Goal: Task Accomplishment & Management: Complete application form

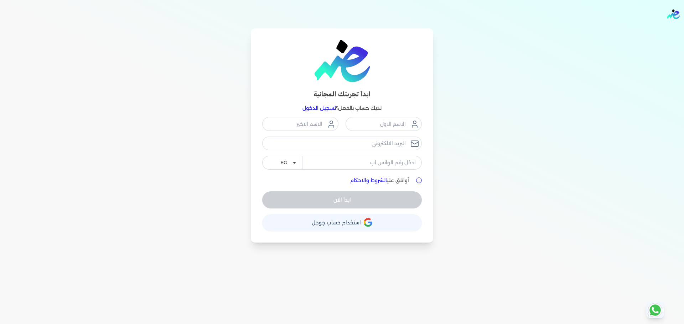
click at [671, 14] on img "Global" at bounding box center [673, 14] width 13 height 10
click at [319, 110] on link "تسجيل الدخول" at bounding box center [318, 108] width 33 height 6
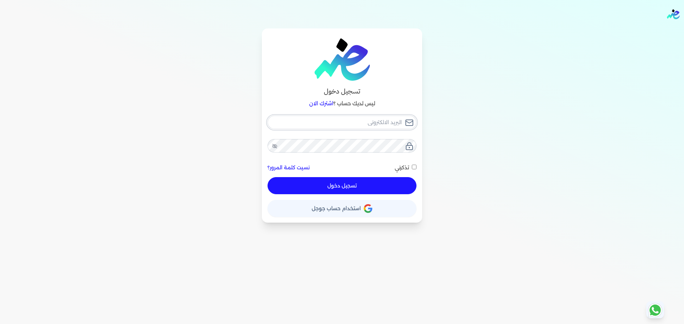
type input "[EMAIL_ADDRESS][DOMAIN_NAME]"
click at [372, 126] on input "[EMAIL_ADDRESS][DOMAIN_NAME]" at bounding box center [341, 123] width 149 height 14
click at [372, 127] on input "[EMAIL_ADDRESS][DOMAIN_NAME]" at bounding box center [341, 123] width 149 height 14
click at [394, 189] on button "تسجيل دخول" at bounding box center [341, 185] width 149 height 17
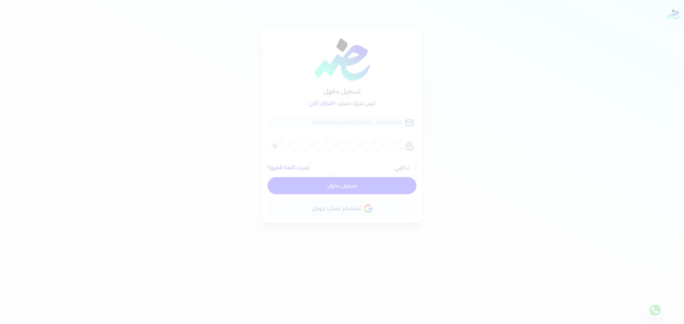
checkbox input "false"
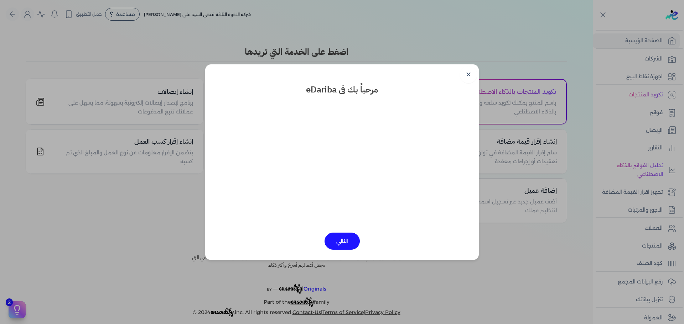
click at [470, 67] on link "✕" at bounding box center [468, 74] width 17 height 17
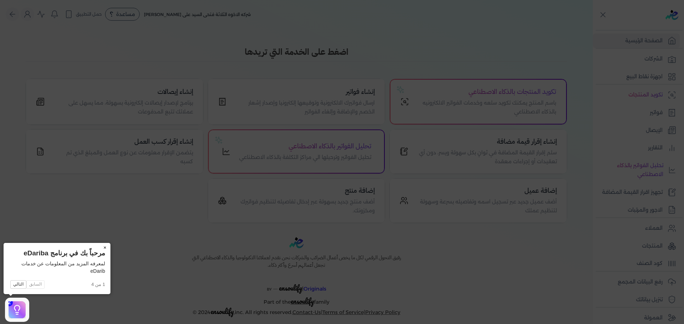
click at [106, 245] on button "×" at bounding box center [104, 248] width 11 height 10
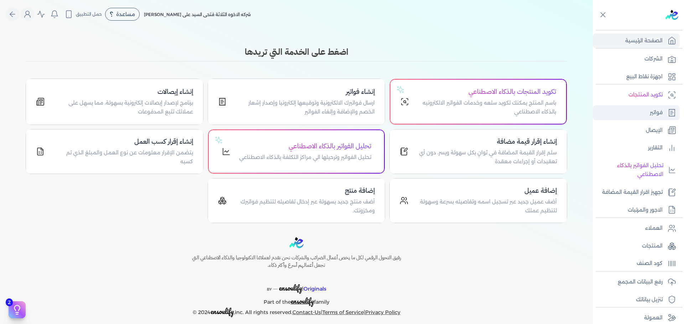
click at [658, 116] on p "فواتير" at bounding box center [655, 112] width 13 height 9
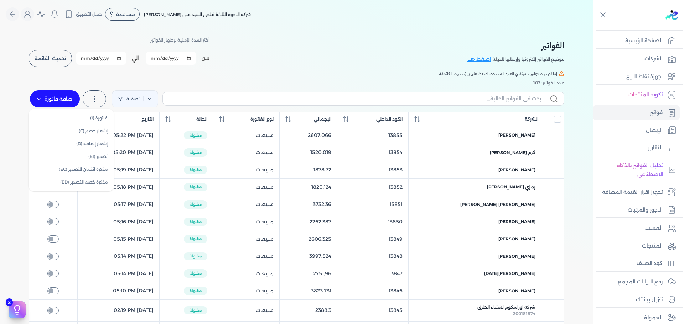
click at [46, 101] on label "اضافة فاتورة" at bounding box center [55, 98] width 50 height 17
click at [94, 118] on link "فاتورة (I)" at bounding box center [71, 118] width 80 height 13
select select "EGP"
select select "B"
select select "EGS"
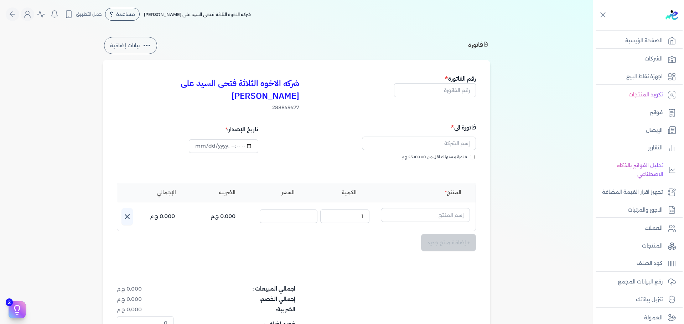
type input "[DATE]T10:53:02"
click at [454, 89] on input "text" at bounding box center [435, 90] width 82 height 14
type input "13856"
drag, startPoint x: 442, startPoint y: 134, endPoint x: 449, endPoint y: 134, distance: 6.4
click at [442, 137] on input "text" at bounding box center [419, 144] width 114 height 14
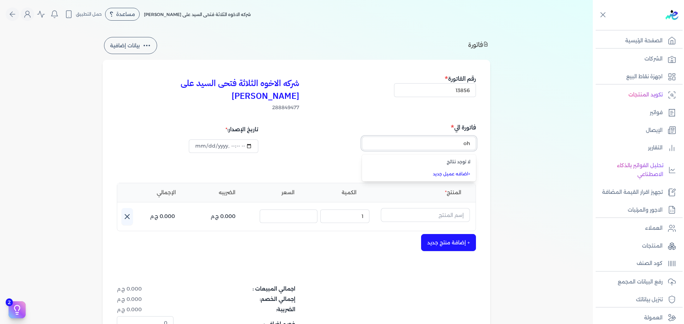
type input "o"
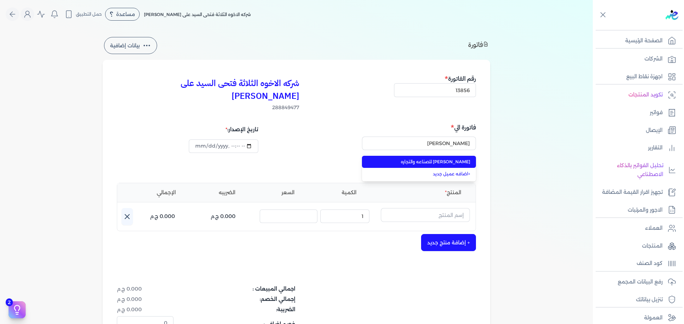
click at [460, 159] on span "[PERSON_NAME] للصناعه والتجاره" at bounding box center [423, 162] width 94 height 6
type input "[PERSON_NAME] للصناعه والتجاره"
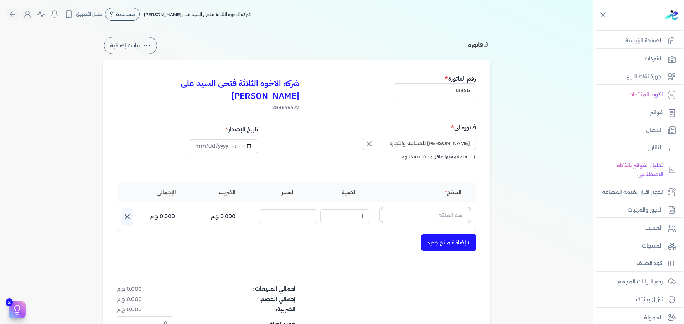
click at [407, 208] on input "text" at bounding box center [425, 215] width 89 height 14
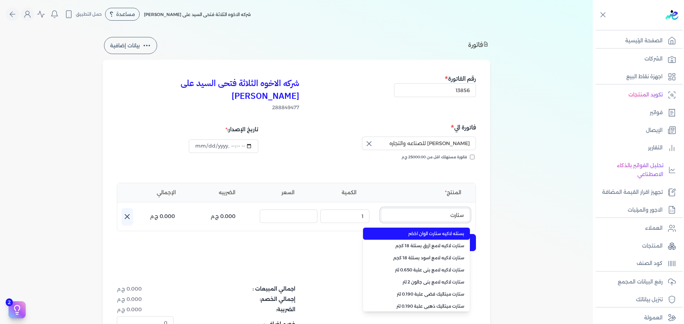
click at [381, 208] on button "ستارت" at bounding box center [425, 216] width 89 height 16
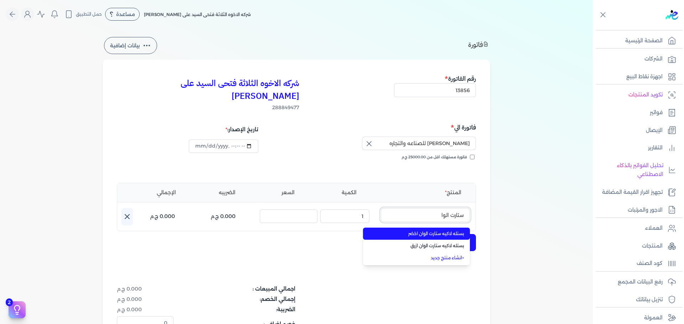
type input "ستارت الوا"
click at [402, 231] on span "بستله لاكيه ستارت الوان اخضر" at bounding box center [420, 234] width 87 height 6
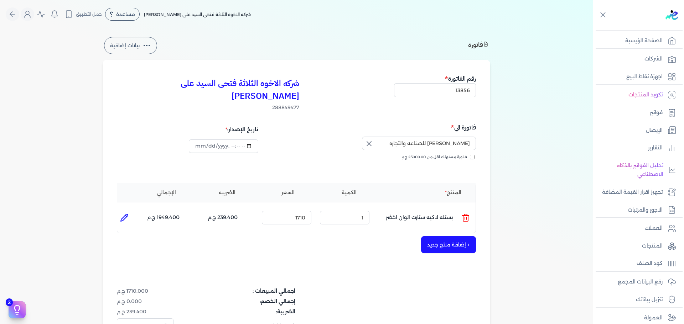
click at [130, 211] on li at bounding box center [124, 218] width 14 height 14
type input "بستله لاكيه ستارت الوان اخضر"
type input "1710"
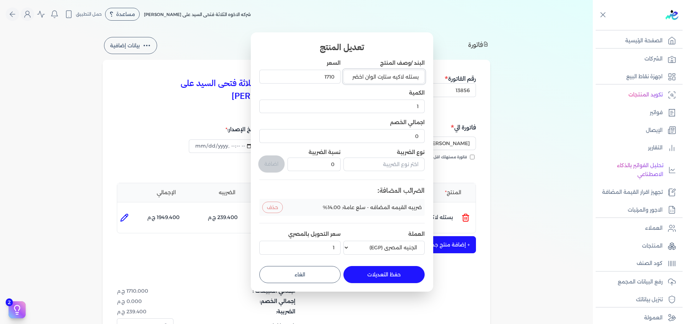
drag, startPoint x: 364, startPoint y: 77, endPoint x: 349, endPoint y: 81, distance: 16.1
click at [348, 78] on input "بستله لاكيه ستارت الوان اخضر" at bounding box center [383, 77] width 81 height 14
type input "بستله لاكيه ستارت الوان"
click at [362, 163] on input "text" at bounding box center [383, 165] width 81 height 14
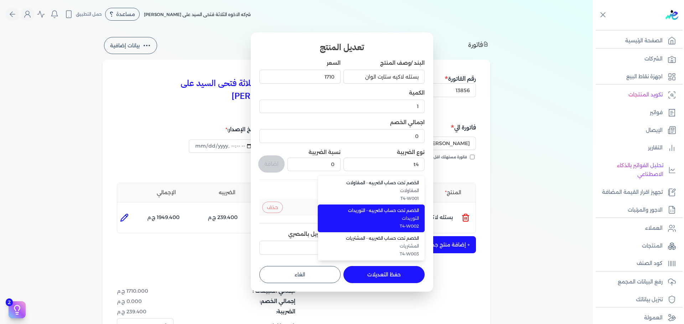
click at [372, 210] on span "الخصم تحت حساب الضريبه - التوريدات" at bounding box center [375, 211] width 87 height 6
type input "الخصم تحت حساب الضريبه - التوريدات"
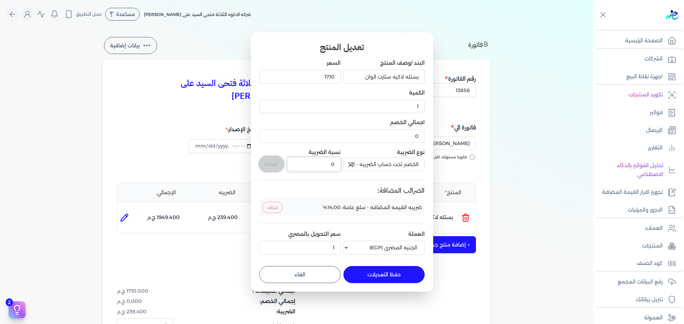
drag, startPoint x: 328, startPoint y: 166, endPoint x: 355, endPoint y: 168, distance: 27.1
click at [355, 168] on div "البند /وصف المنتج بستله لاكيه ستارت الوان السعر 1710 الكمية 1 اجمالي الخصم 0 نو…" at bounding box center [341, 158] width 165 height 198
type input "1"
click at [272, 161] on button "اضافة" at bounding box center [271, 164] width 26 height 17
type input "0"
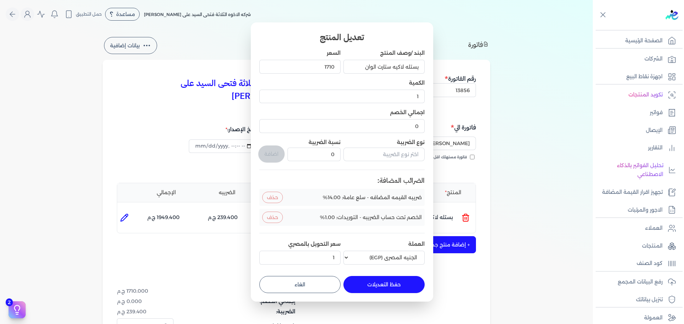
click at [380, 283] on button "حفظ التعديلات" at bounding box center [383, 284] width 81 height 17
type input "0"
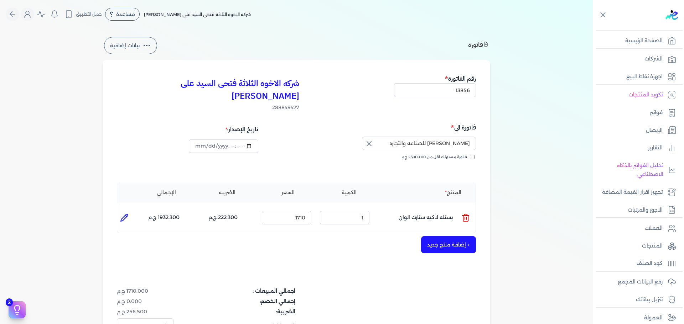
click at [461, 236] on button "+ إضافة منتج جديد" at bounding box center [448, 244] width 55 height 17
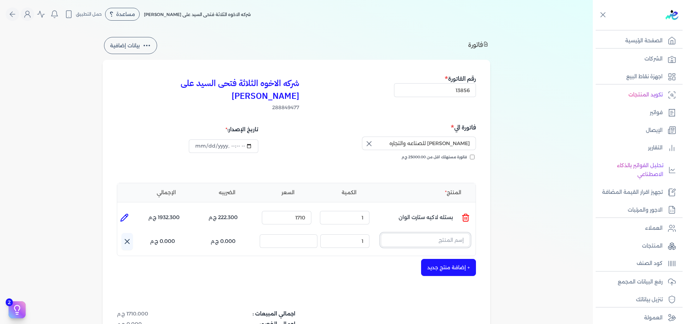
click at [417, 234] on input "text" at bounding box center [425, 241] width 89 height 14
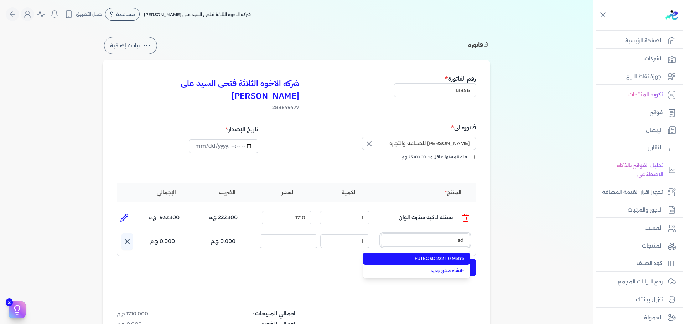
click at [381, 234] on button "sd" at bounding box center [425, 242] width 89 height 16
type input "s"
click at [381, 234] on button "سي" at bounding box center [425, 242] width 89 height 16
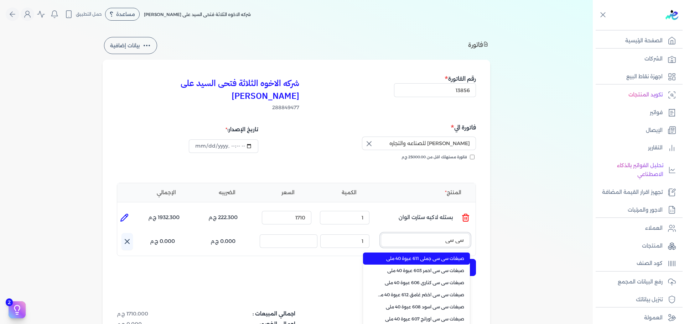
type input "سي سي"
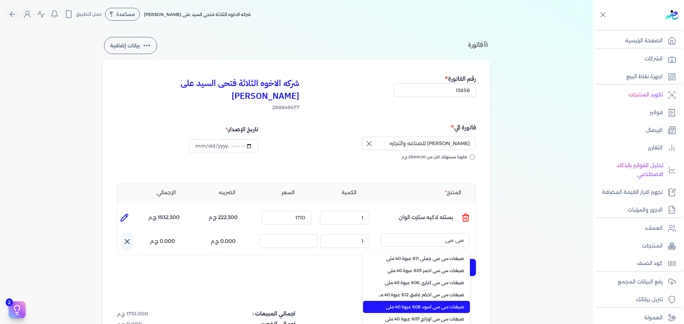
click at [435, 304] on span "صبغات سي سي اسود 608 عبوة 40 ملي" at bounding box center [420, 307] width 87 height 6
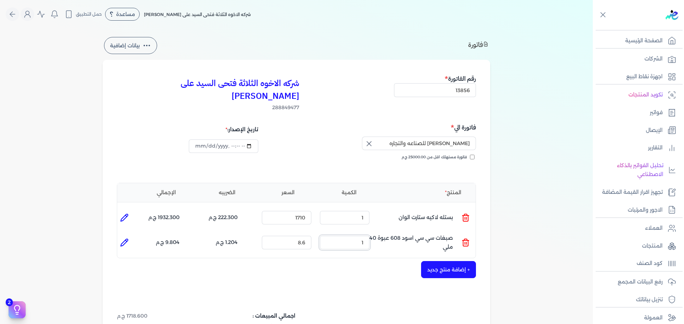
drag, startPoint x: 351, startPoint y: 229, endPoint x: 559, endPoint y: 219, distance: 208.2
click at [492, 223] on div "فاتورة بيانات إضافية شركه الاخوه الثلاثة فتحى السيد على [PERSON_NAME] 288849477…" at bounding box center [296, 229] width 410 height 387
type input "60"
type input "9.5"
click at [431, 262] on button "+ إضافة منتج جديد" at bounding box center [448, 269] width 55 height 17
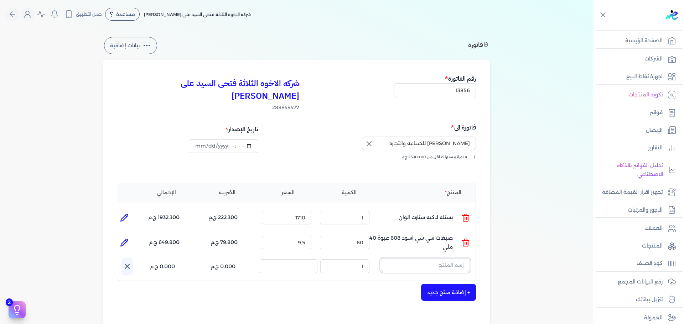
click at [412, 259] on input "text" at bounding box center [425, 266] width 89 height 14
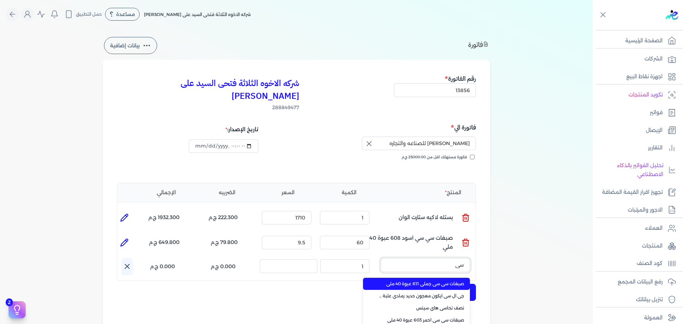
click at [381, 259] on button "سي" at bounding box center [425, 267] width 89 height 16
type input "سي سي"
click at [438, 278] on li "صبغات سي سي جملي 611 عبوة 40 ملي" at bounding box center [416, 284] width 107 height 12
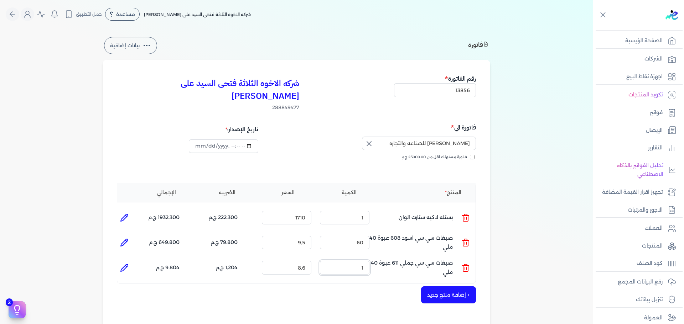
drag, startPoint x: 400, startPoint y: 259, endPoint x: 439, endPoint y: 253, distance: 39.5
click at [431, 258] on ul "المنتج : صبغات سي سي جملي 611 عبوة 40 ملي الكمية : 1 السعر : 8.6 الضريبه : 1.20…" at bounding box center [296, 267] width 358 height 19
type input "10"
drag, startPoint x: 299, startPoint y: 255, endPoint x: 354, endPoint y: 253, distance: 55.2
click at [350, 258] on ul "المنتج : صبغات سي سي جملي 611 عبوة 40 ملي الكمية : 10 السعر : 8.6 الضريبه : 12.…" at bounding box center [296, 267] width 358 height 19
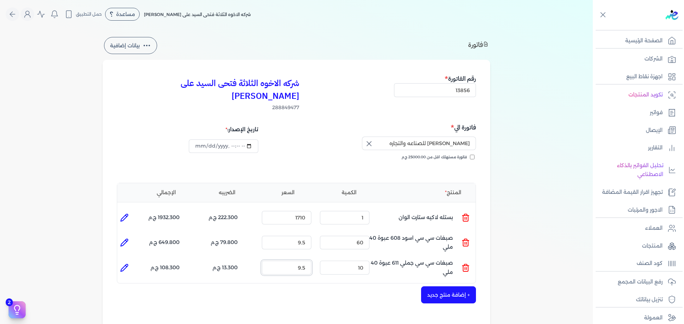
type input "9.5"
click at [125, 239] on icon at bounding box center [124, 243] width 9 height 9
type input "صبغات سي سي اسود 608 عبوة 40 ملي"
type input "9.5"
type input "60"
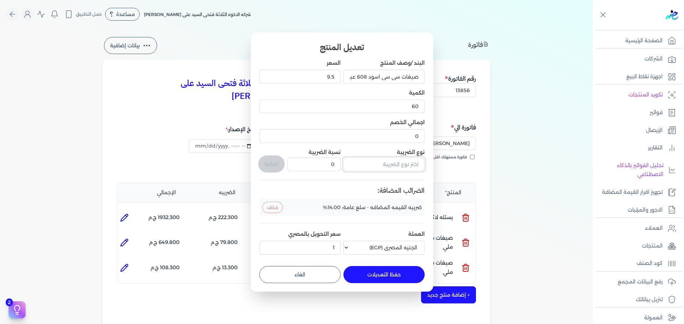
drag, startPoint x: 401, startPoint y: 167, endPoint x: 400, endPoint y: 172, distance: 5.2
click at [401, 167] on input "text" at bounding box center [383, 165] width 81 height 14
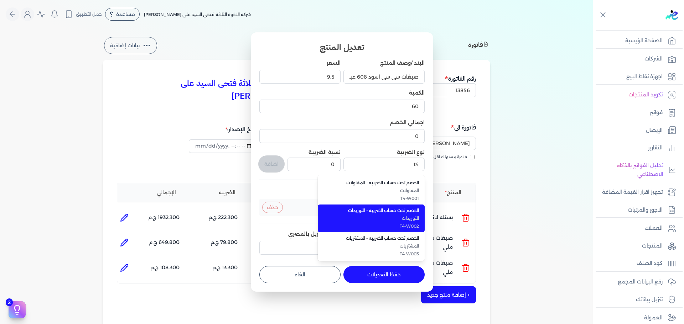
drag, startPoint x: 398, startPoint y: 221, endPoint x: 376, endPoint y: 214, distance: 22.9
click at [397, 221] on span "التوريدات" at bounding box center [375, 218] width 87 height 6
type input "الخصم تحت حساب الضريبه - التوريدات"
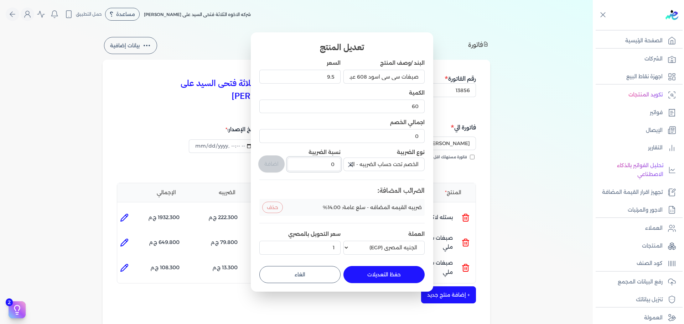
drag, startPoint x: 325, startPoint y: 166, endPoint x: 382, endPoint y: 161, distance: 57.3
click at [367, 162] on div "البند /وصف المنتج صبغات سي سي اسود 608 عبوة 40 ملي السعر 9.5 الكمية 60 اجمالي ا…" at bounding box center [341, 158] width 165 height 198
drag, startPoint x: 328, startPoint y: 163, endPoint x: 343, endPoint y: 161, distance: 15.1
click at [343, 161] on div "البند /وصف المنتج صبغات سي سي اسود 608 عبوة 40 ملي السعر 9.5 الكمية 60 اجمالي ا…" at bounding box center [341, 158] width 165 height 198
type input "1"
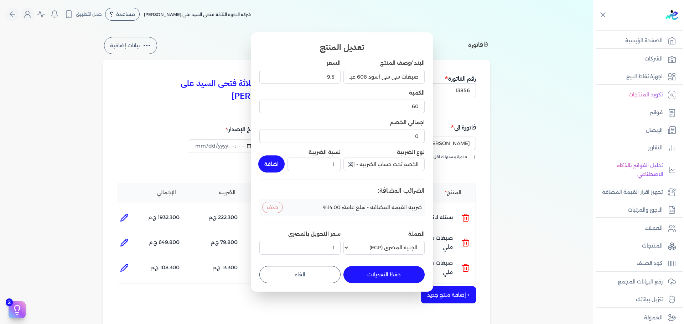
click at [272, 163] on button "اضافة" at bounding box center [271, 164] width 26 height 17
type input "0"
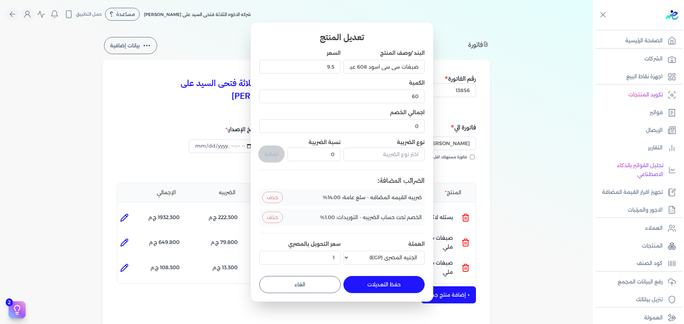
drag, startPoint x: 382, startPoint y: 287, endPoint x: 263, endPoint y: 275, distance: 119.9
click at [376, 286] on button "حفظ التعديلات" at bounding box center [383, 284] width 81 height 17
type input "0"
type input "1"
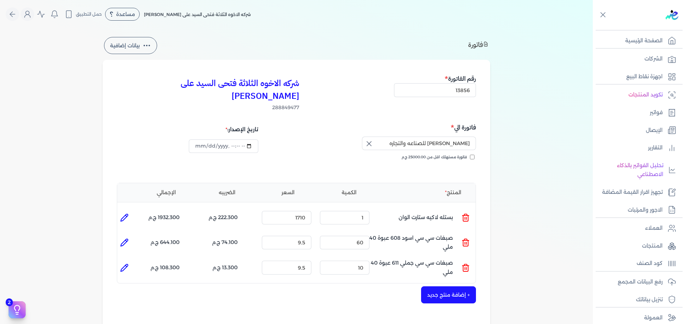
drag, startPoint x: 127, startPoint y: 257, endPoint x: 196, endPoint y: 231, distance: 73.4
click at [127, 264] on icon at bounding box center [124, 268] width 9 height 9
type input "صبغات سي سي جملي 611 عبوة 40 ملي"
type input "9.5"
type input "10"
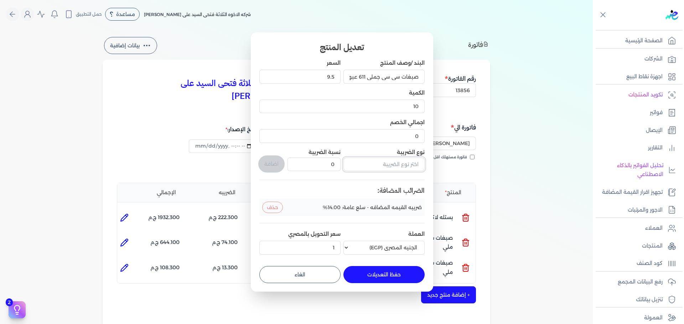
click at [375, 167] on input "text" at bounding box center [383, 165] width 81 height 14
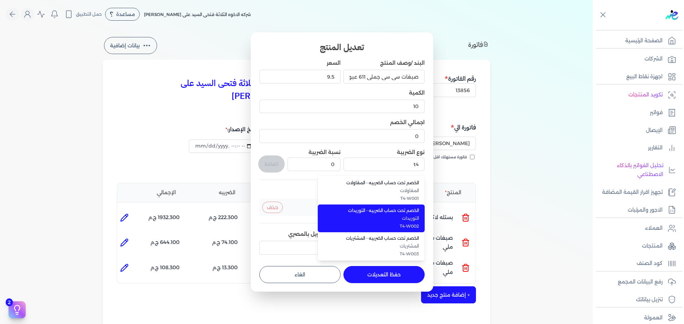
click at [376, 209] on span "الخصم تحت حساب الضريبه - التوريدات" at bounding box center [375, 211] width 87 height 6
type input "الخصم تحت حساب الضريبه - التوريدات"
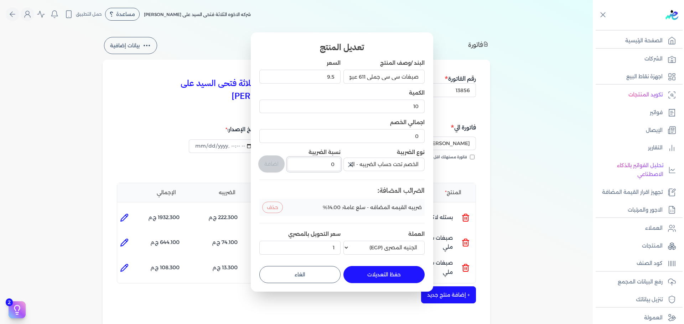
click at [386, 156] on div "البند /وصف المنتج صبغات سي سي جملي 611 عبوة 40 ملي السعر 9.5 الكمية 10 اجمالي ا…" at bounding box center [341, 158] width 165 height 198
type input "1"
drag, startPoint x: 273, startPoint y: 162, endPoint x: 357, endPoint y: 238, distance: 113.7
click at [273, 162] on button "اضافة" at bounding box center [271, 164] width 26 height 17
type input "0"
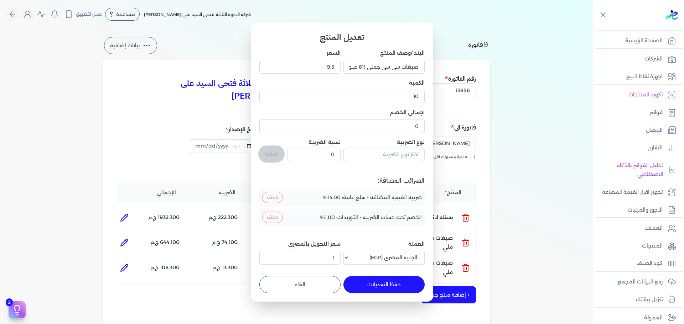
drag, startPoint x: 398, startPoint y: 282, endPoint x: 454, endPoint y: 283, distance: 56.3
click at [398, 282] on button "حفظ التعديلات" at bounding box center [383, 284] width 81 height 17
type input "0"
type input "1"
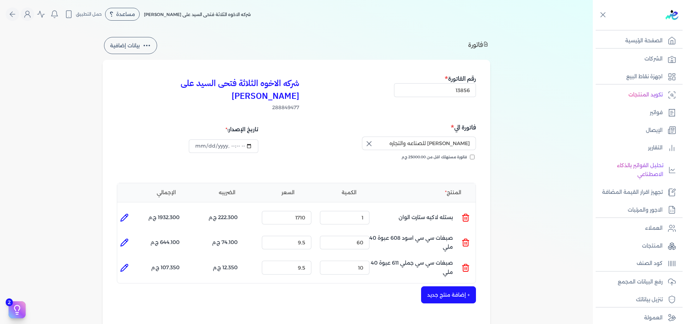
click at [455, 287] on button "+ إضافة منتج جديد" at bounding box center [448, 295] width 55 height 17
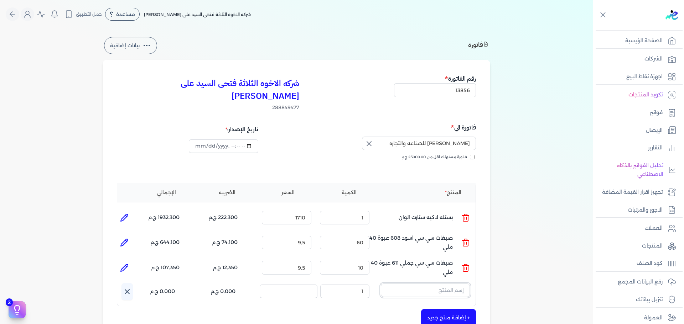
click at [429, 284] on input "text" at bounding box center [425, 291] width 89 height 14
type input "s"
click at [207, 291] on div "المنتج الكمية السعر الضريبه الإجمالي المنتج : بستله لاكيه ستارت الوان الكمية : …" at bounding box center [296, 246] width 359 height 126
click at [465, 289] on icon at bounding box center [465, 293] width 9 height 9
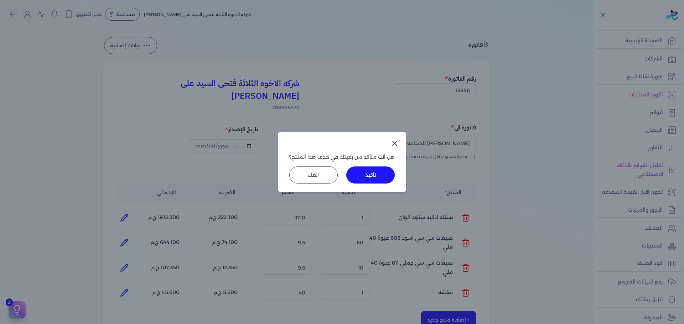
drag, startPoint x: 376, startPoint y: 178, endPoint x: 456, endPoint y: 248, distance: 106.0
click at [377, 178] on button "تأكيد" at bounding box center [370, 175] width 48 height 17
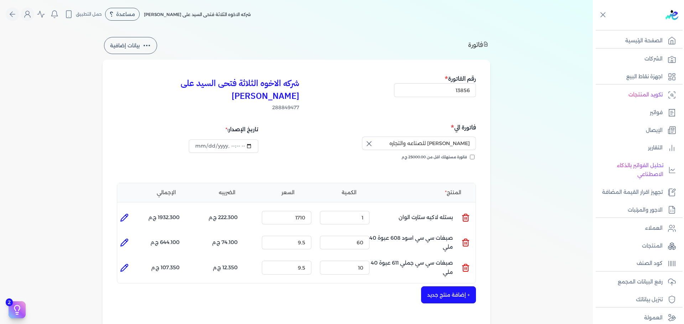
click at [455, 287] on button "+ إضافة منتج جديد" at bounding box center [448, 295] width 55 height 17
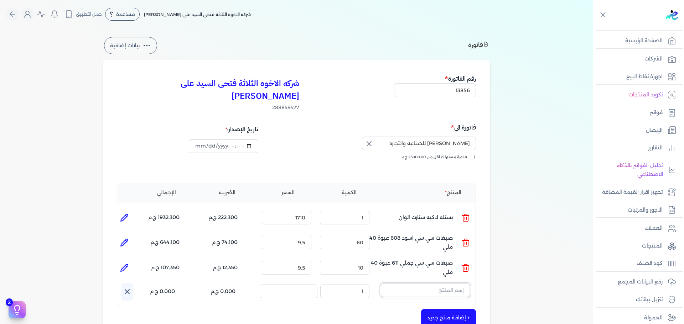
drag, startPoint x: 455, startPoint y: 285, endPoint x: 445, endPoint y: 272, distance: 15.9
click at [445, 284] on input "text" at bounding box center [425, 291] width 89 height 14
type input "d"
click at [381, 284] on button "سي" at bounding box center [425, 292] width 89 height 16
type input "سي سي"
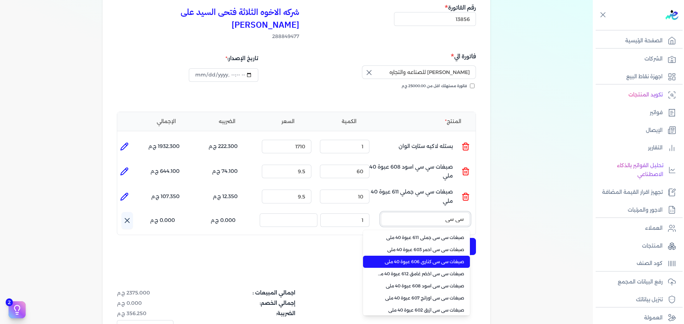
scroll to position [36, 0]
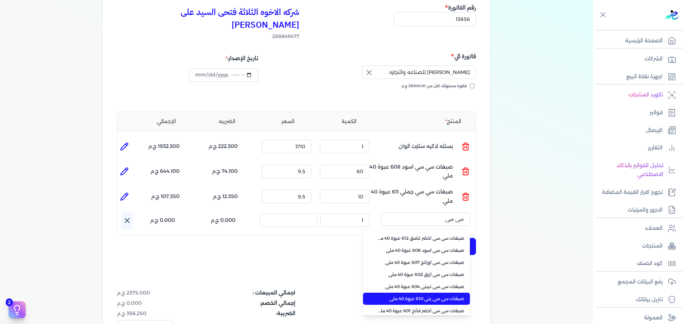
click at [440, 296] on span "صبغات سي سي بني 610 عبوة 40 ملي" at bounding box center [420, 299] width 87 height 6
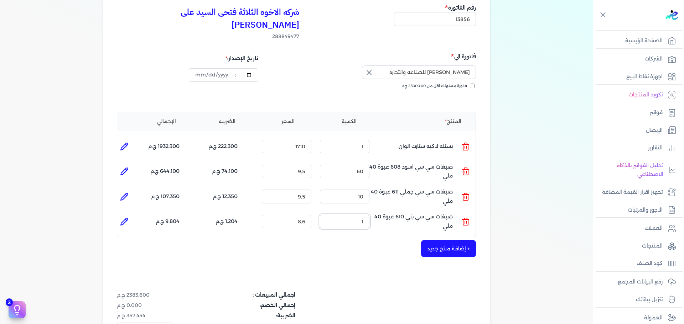
drag, startPoint x: 355, startPoint y: 210, endPoint x: 417, endPoint y: 214, distance: 62.4
click at [417, 214] on ul "المنتج : صبغات سي سي بني 610 عبوة 40 ملي الكمية : 1 السعر : 8.6 الضريبه : 1.204…" at bounding box center [296, 221] width 358 height 19
type input "10"
type input "9.5"
click at [126, 218] on icon at bounding box center [124, 221] width 7 height 7
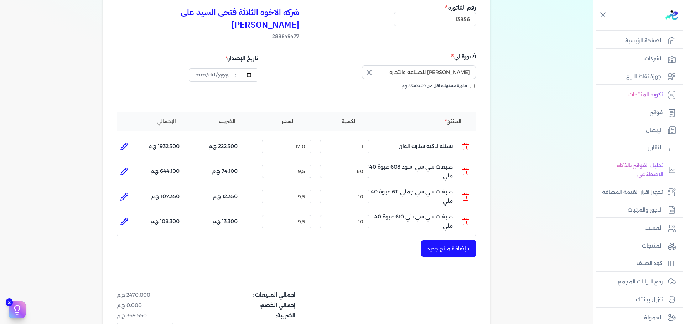
type input "صبغات سي سي بني 610 عبوة 40 ملي"
type input "9.5"
type input "10"
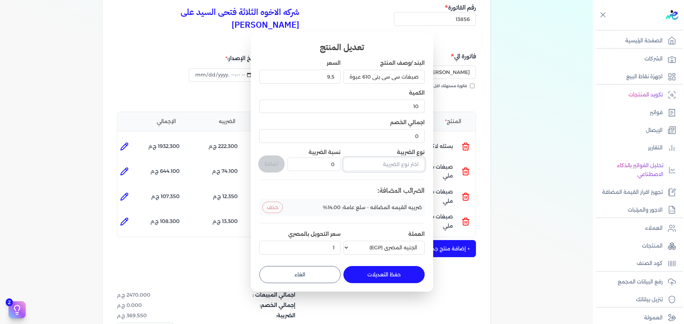
click at [394, 166] on input "text" at bounding box center [383, 165] width 81 height 14
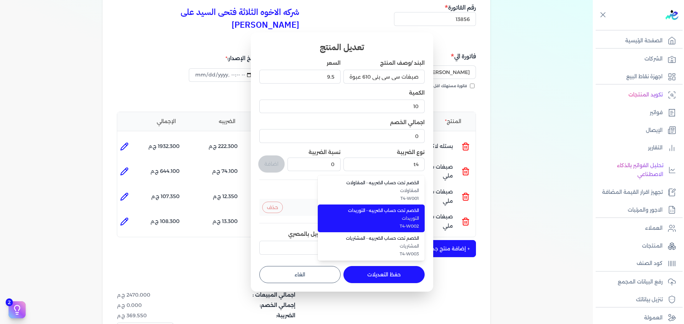
click at [360, 214] on span "الخصم تحت حساب الضريبه - التوريدات" at bounding box center [375, 211] width 87 height 6
type input "الخصم تحت حساب الضريبه - التوريدات"
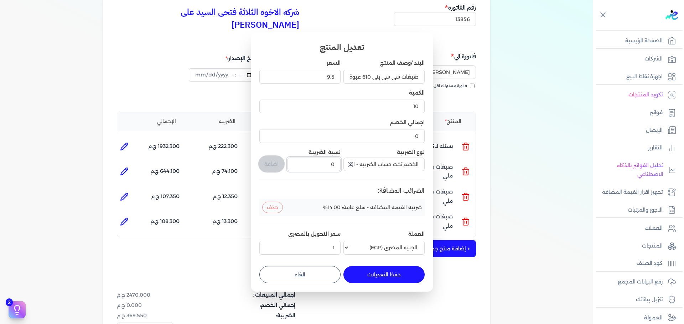
drag, startPoint x: 336, startPoint y: 167, endPoint x: 401, endPoint y: 194, distance: 69.6
click at [399, 168] on div "البند /وصف المنتج صبغات سي سي بني 610 عبوة 40 ملي السعر 9.5 الكمية 10 اجمالي ال…" at bounding box center [341, 158] width 165 height 198
type input "1"
click at [275, 161] on button "اضافة" at bounding box center [271, 164] width 26 height 17
type input "0"
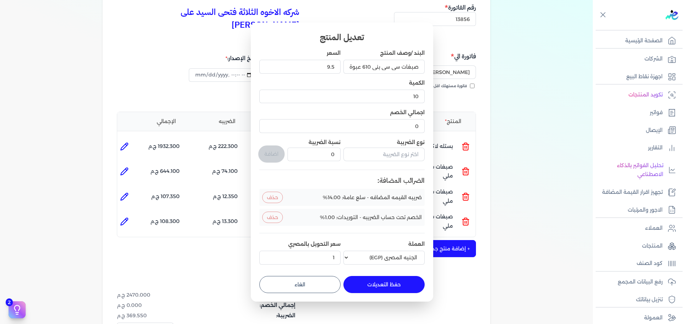
click at [385, 286] on button "حفظ التعديلات" at bounding box center [383, 284] width 81 height 17
type input "0"
type input "1"
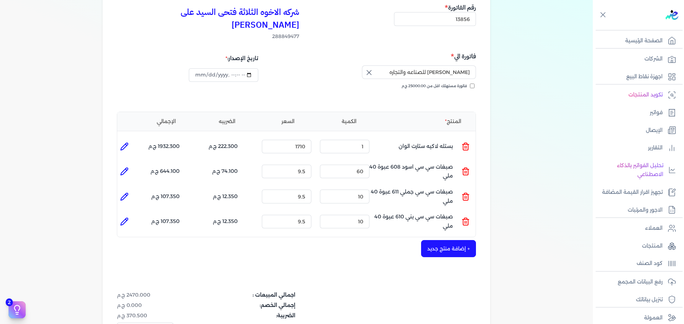
click at [446, 240] on button "+ إضافة منتج جديد" at bounding box center [448, 248] width 55 height 17
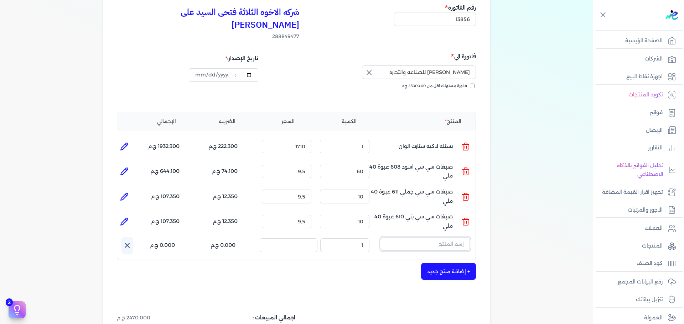
click at [445, 238] on input "text" at bounding box center [425, 245] width 89 height 14
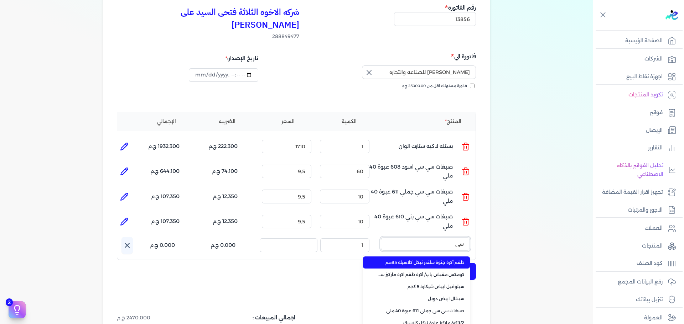
click at [381, 238] on button "سي" at bounding box center [425, 246] width 89 height 16
click at [381, 238] on button "سي سي" at bounding box center [425, 246] width 89 height 16
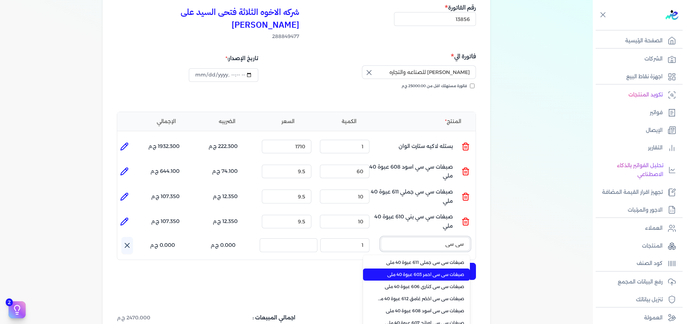
type input "سي سي"
click at [442, 272] on span "صبغات سي سي احمر 603 عبوة 40 ملي" at bounding box center [420, 275] width 87 height 6
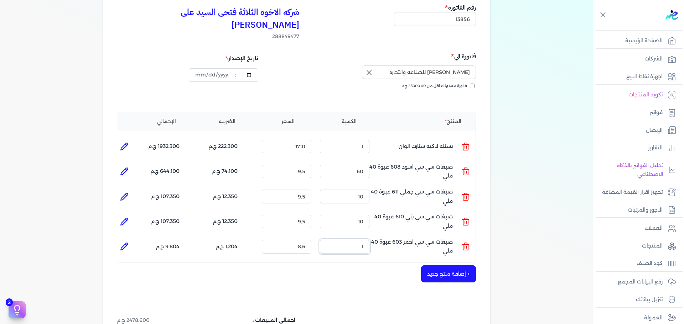
drag, startPoint x: 349, startPoint y: 237, endPoint x: 461, endPoint y: 186, distance: 123.5
click at [440, 218] on div "المنتج الكمية السعر الضريبه الإجمالي المنتج : بستله لاكيه ستارت الوان الكمية : …" at bounding box center [296, 187] width 359 height 151
type input "10"
click at [405, 223] on div "المنتج الكمية السعر الضريبه الإجمالي المنتج : بستله لاكيه ستارت الوان الكمية : …" at bounding box center [296, 187] width 359 height 151
type input "9.5"
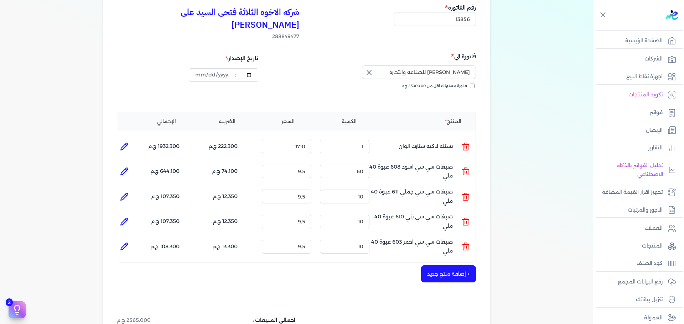
click at [126, 243] on icon at bounding box center [124, 246] width 7 height 7
type input "صبغات سي سي احمر 603 عبوة 40 ملي"
type input "9.5"
type input "10"
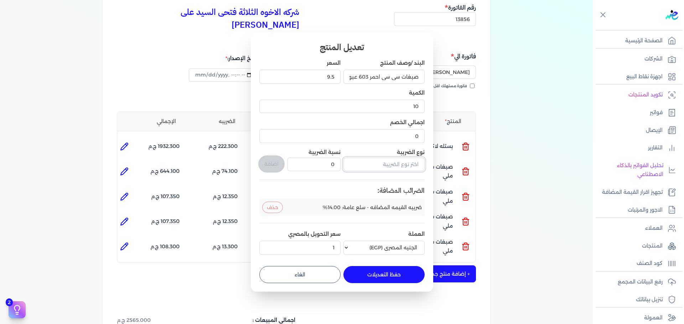
click at [393, 165] on input "text" at bounding box center [383, 165] width 81 height 14
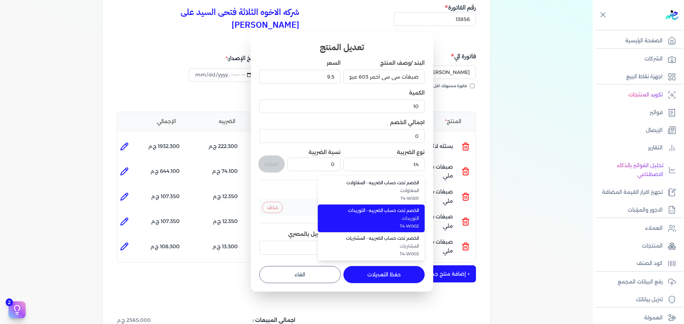
click at [398, 211] on span "الخصم تحت حساب الضريبه - التوريدات" at bounding box center [375, 211] width 87 height 6
type input "الخصم تحت حساب الضريبه - التوريدات"
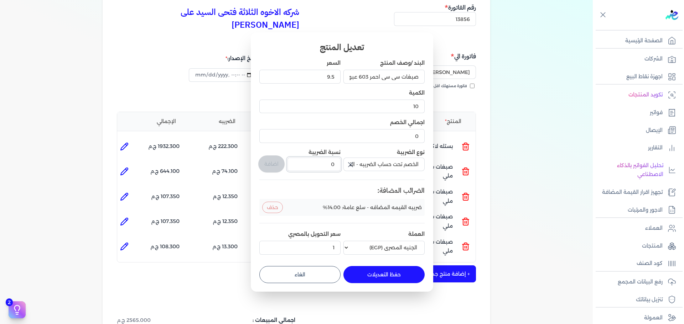
drag, startPoint x: 328, startPoint y: 166, endPoint x: 341, endPoint y: 160, distance: 14.8
click at [364, 166] on div "البند /وصف المنتج صبغات سي سي احمر 603 عبوة 40 ملي السعر 9.5 الكمية 10 اجمالي ا…" at bounding box center [341, 158] width 165 height 198
type input "1"
click at [267, 162] on button "اضافة" at bounding box center [271, 164] width 26 height 17
type input "0"
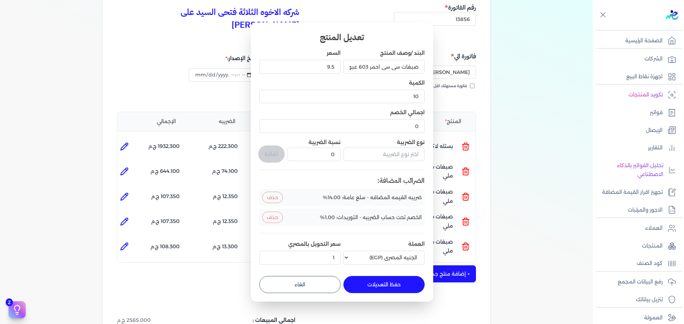
click at [375, 280] on button "حفظ التعديلات" at bounding box center [383, 284] width 81 height 17
type input "0"
type input "1"
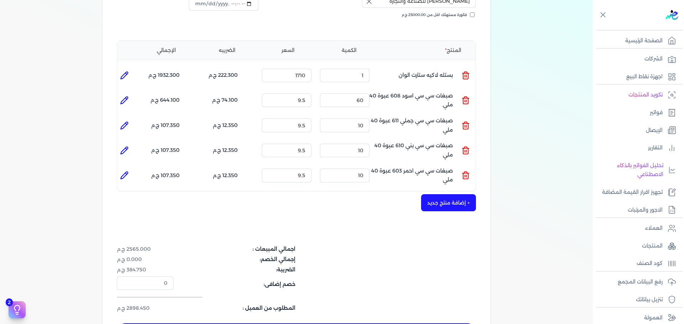
scroll to position [71, 0]
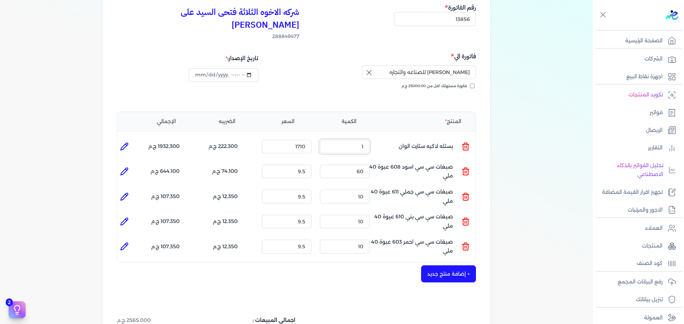
click at [404, 137] on ul "المنتج : بستله لاكيه ستارت الوان الكمية : 1 السعر : 1710 الضريبه : 222.300 ج.م …" at bounding box center [296, 146] width 358 height 19
drag, startPoint x: 351, startPoint y: 134, endPoint x: 389, endPoint y: 131, distance: 38.2
click at [388, 137] on ul "المنتج : بستله لاكيه ستارت الوان الكمية : 1 السعر : 1710 الضريبه : 222.300 ج.م …" at bounding box center [296, 146] width 358 height 19
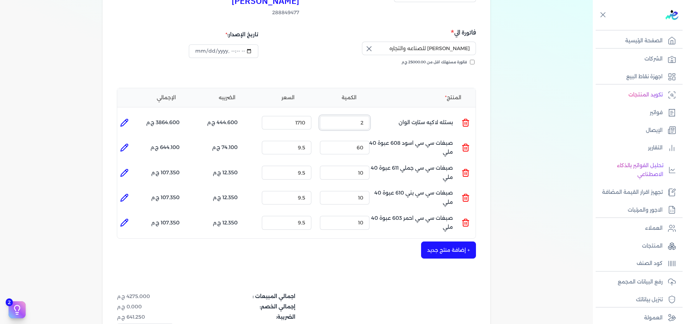
scroll to position [142, 0]
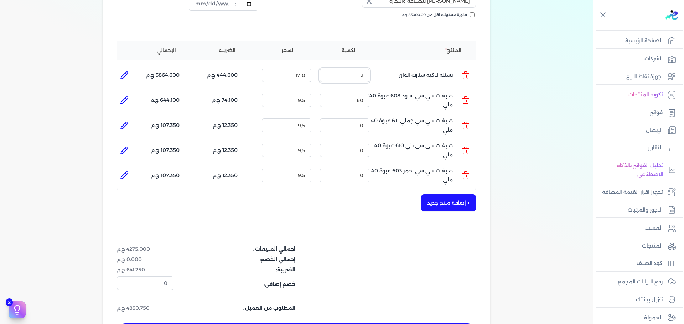
type input "2"
click at [292, 205] on div "شركه الاخوه الثلاثة فتحى السيد على [PERSON_NAME] 288849477 رقم الفاتورة 13856 ف…" at bounding box center [296, 136] width 387 height 438
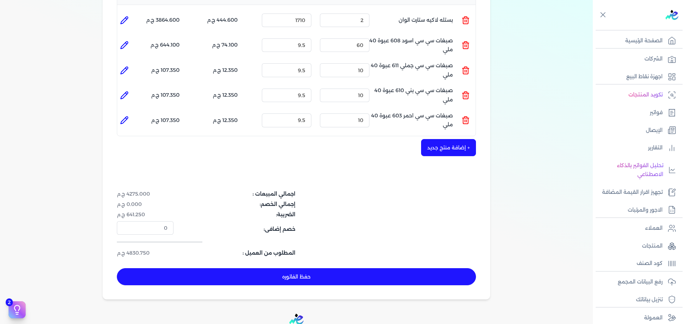
scroll to position [214, 0]
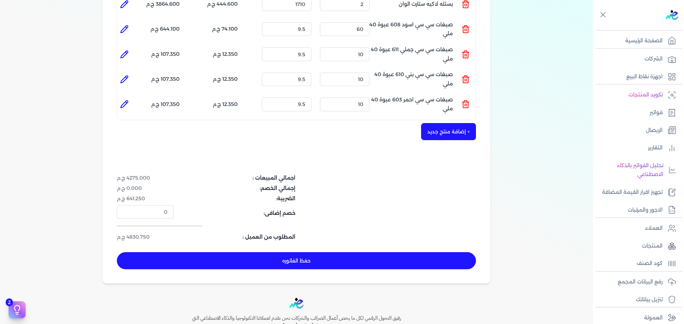
click at [361, 252] on button "حفظ الفاتوره" at bounding box center [296, 260] width 359 height 17
type input "[DATE]"
